Goal: Subscribe to service/newsletter

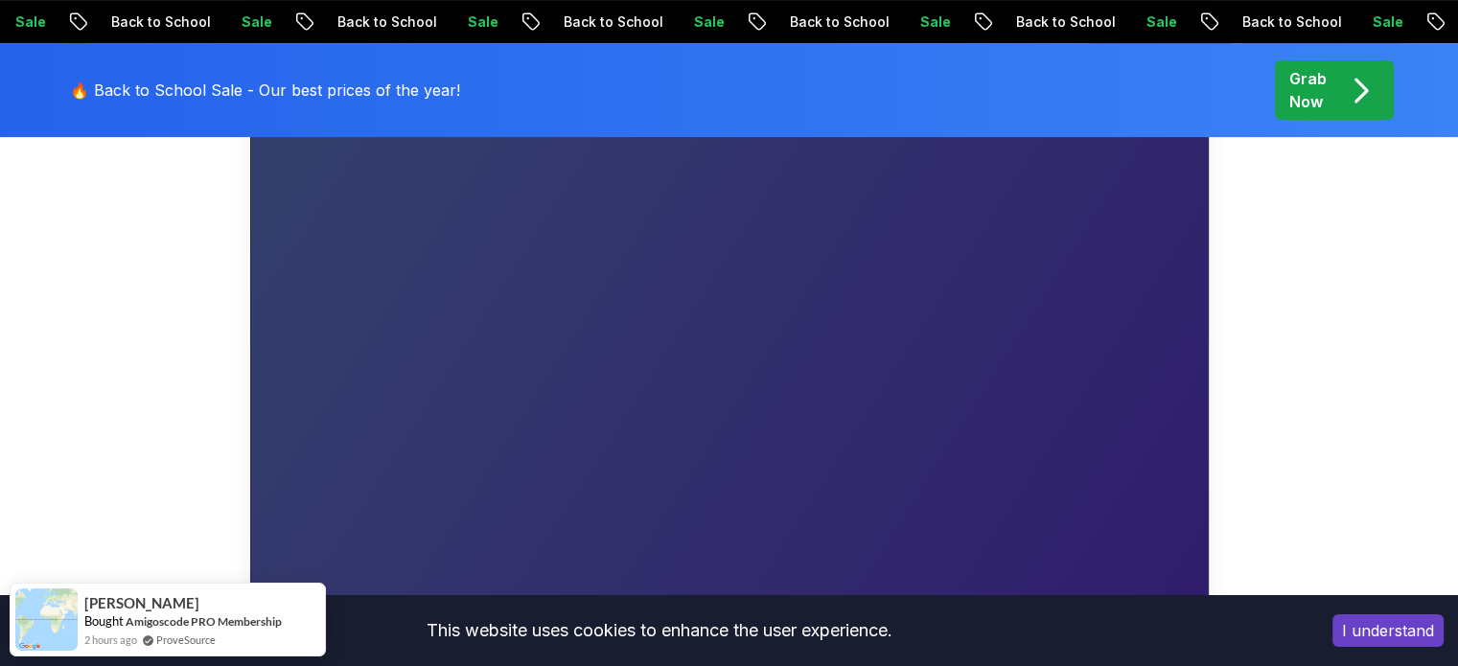
scroll to position [639, 0]
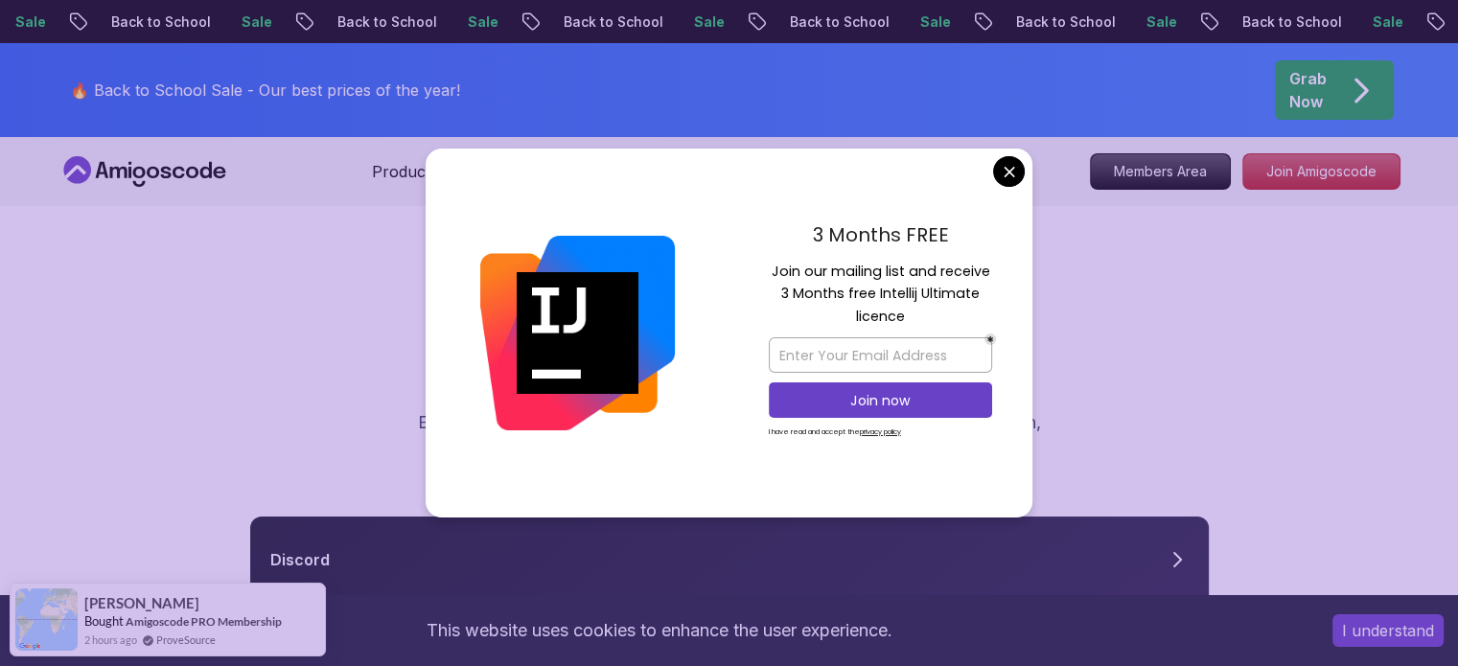
drag, startPoint x: 772, startPoint y: 266, endPoint x: 958, endPoint y: 317, distance: 193.1
click at [958, 317] on p "Join our mailing list and receive 3 Months free Intellij Ultimate licence" at bounding box center [880, 294] width 223 height 67
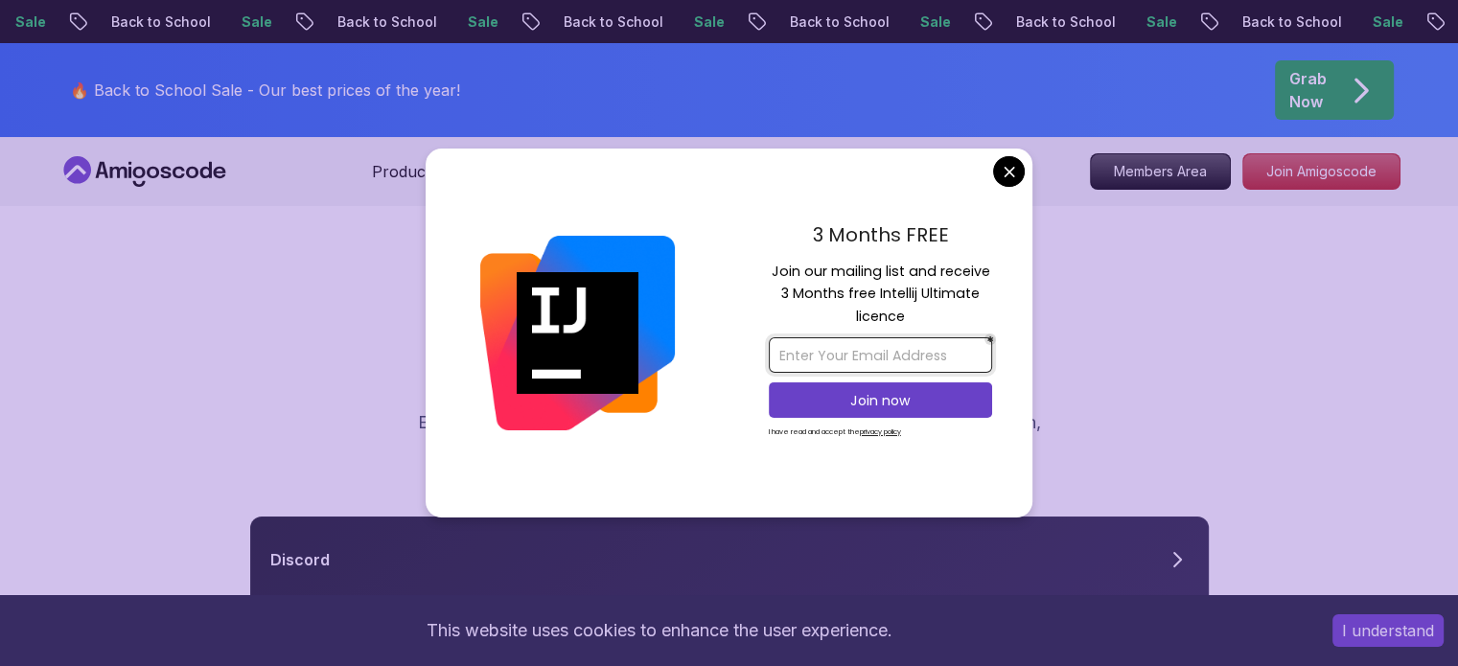
click at [857, 357] on input "email" at bounding box center [880, 354] width 223 height 35
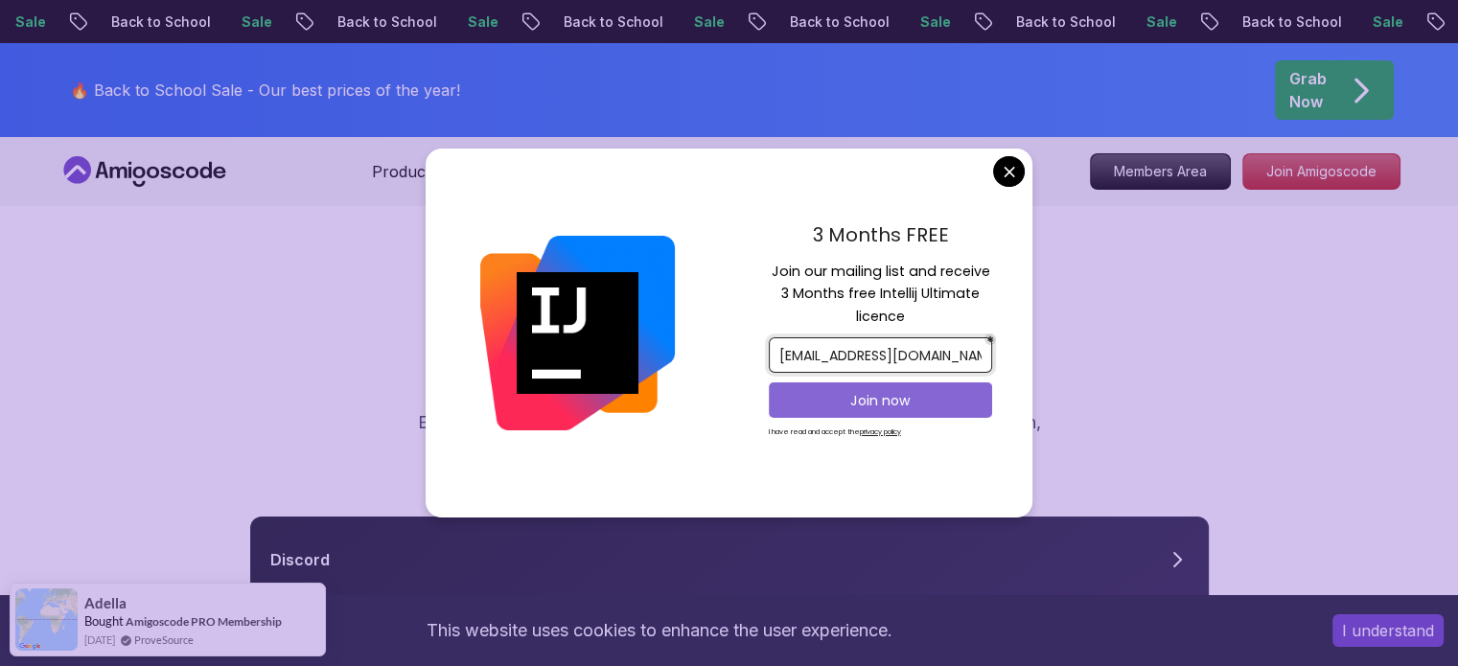
scroll to position [0, 4]
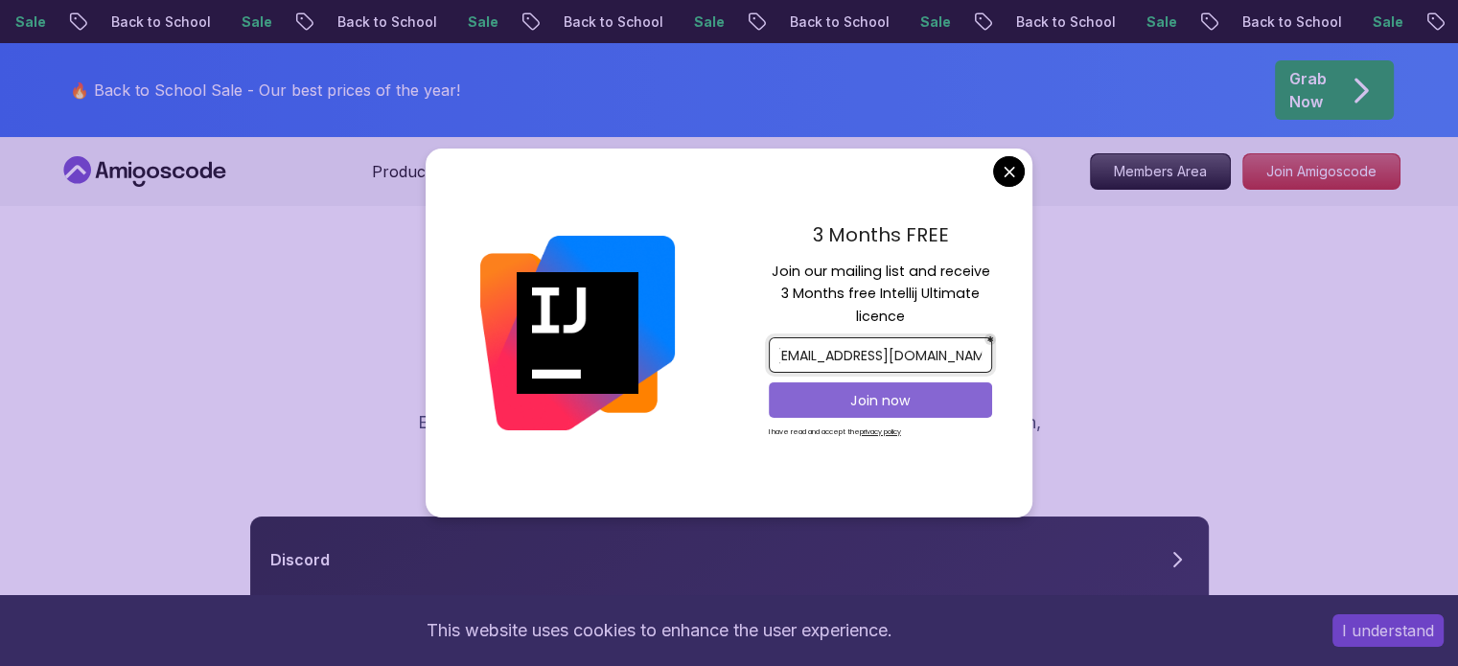
type input "vanithabandari75@gmail.com"
click at [913, 396] on p "Join now" at bounding box center [880, 400] width 181 height 19
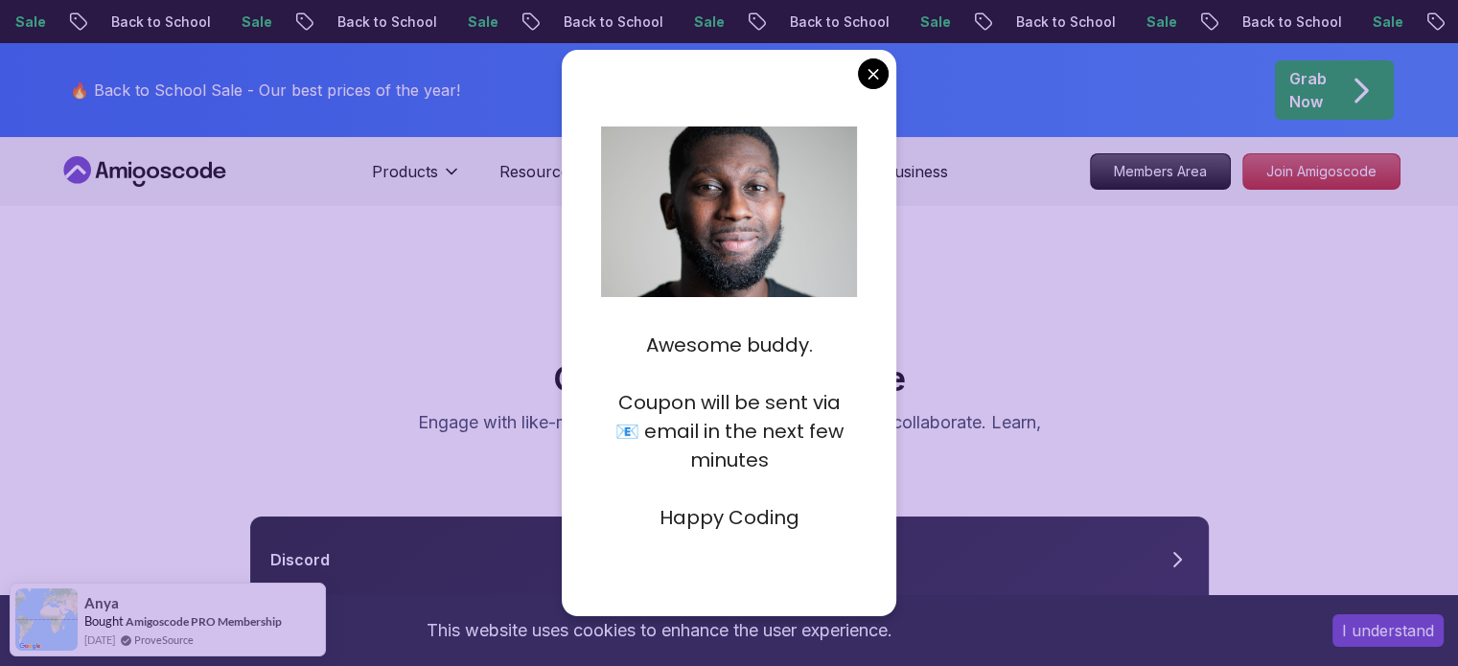
drag, startPoint x: 608, startPoint y: 388, endPoint x: 789, endPoint y: 527, distance: 228.4
click at [790, 526] on div "Awesome buddy. Coupon will be sent via 📧 email in the next few minutes Happy Co…" at bounding box center [729, 417] width 256 height 230
click at [816, 486] on p at bounding box center [729, 489] width 256 height 29
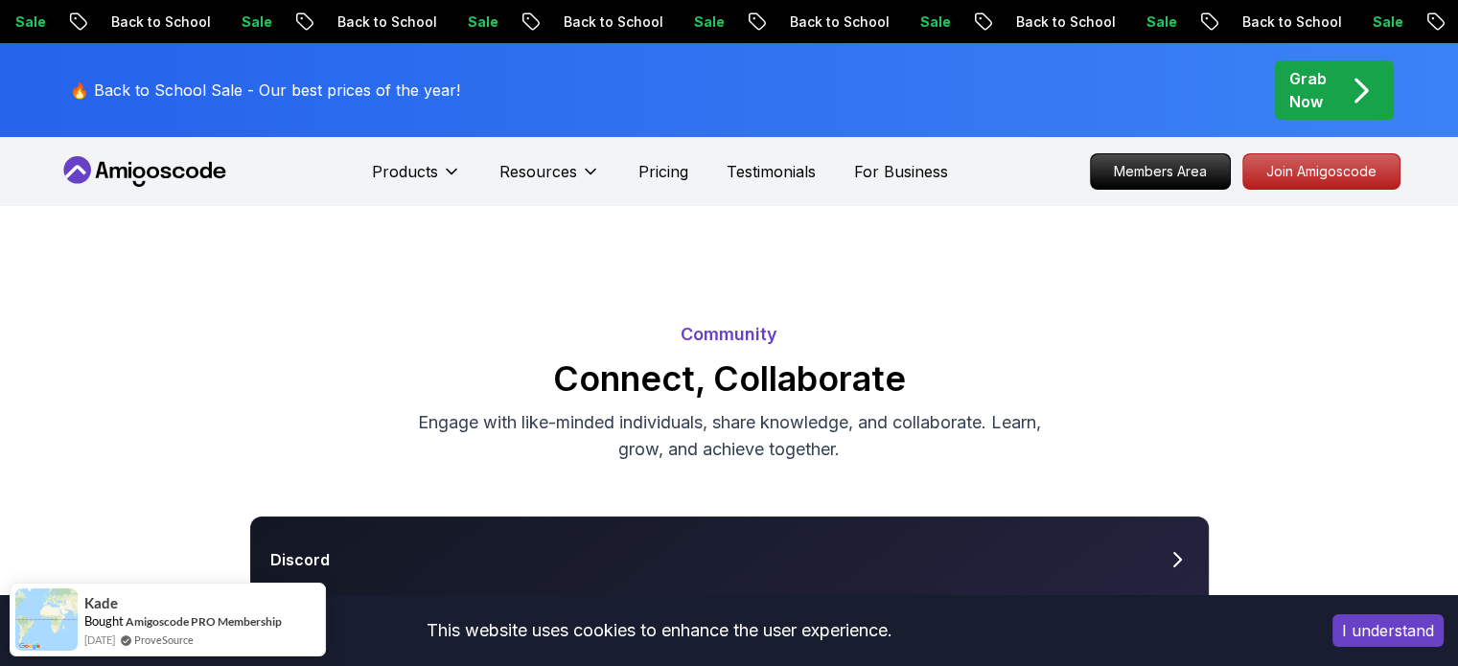
drag, startPoint x: 1044, startPoint y: 338, endPoint x: 1041, endPoint y: 325, distance: 13.7
click at [1044, 337] on p "Community" at bounding box center [729, 334] width 1342 height 27
